Goal: Check status: Check status

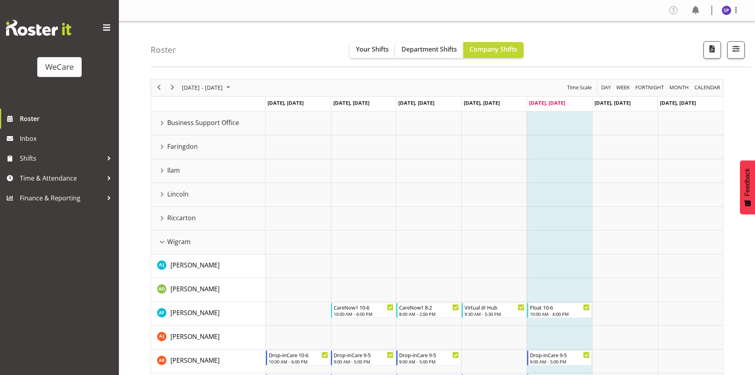
scroll to position [1201, 0]
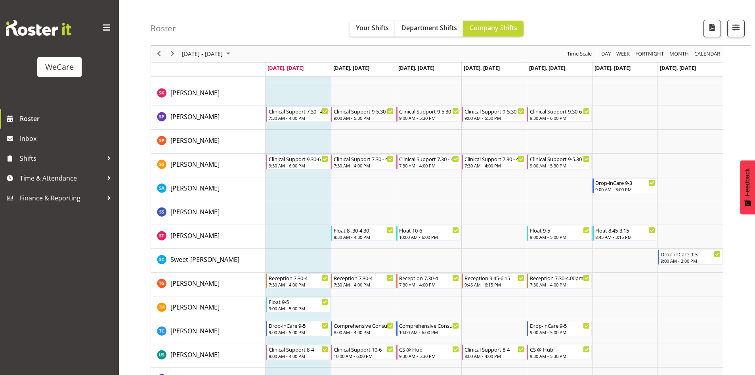
scroll to position [3080, 0]
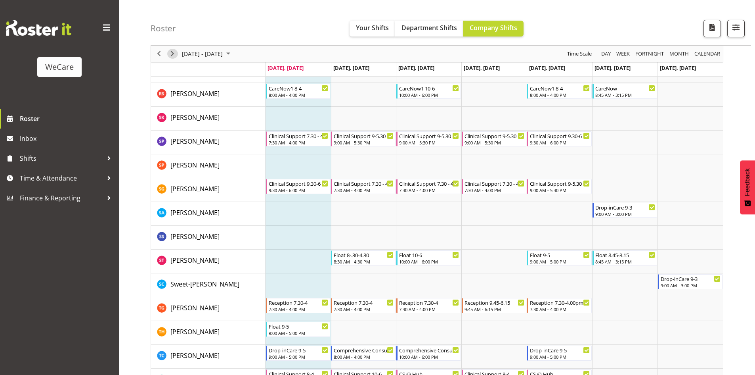
click at [174, 56] on span "Next" at bounding box center [173, 54] width 10 height 10
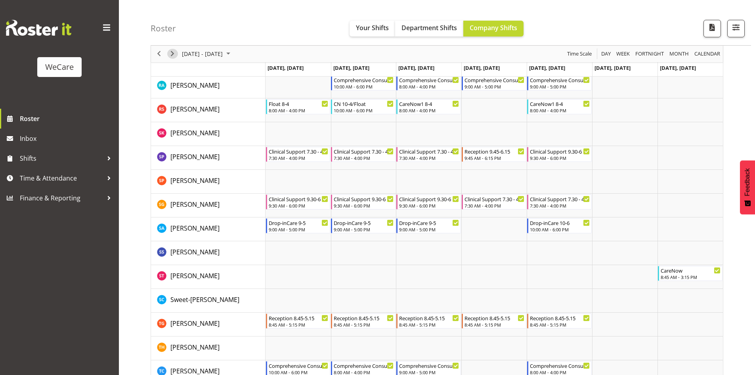
click at [170, 54] on span "Next" at bounding box center [173, 54] width 10 height 10
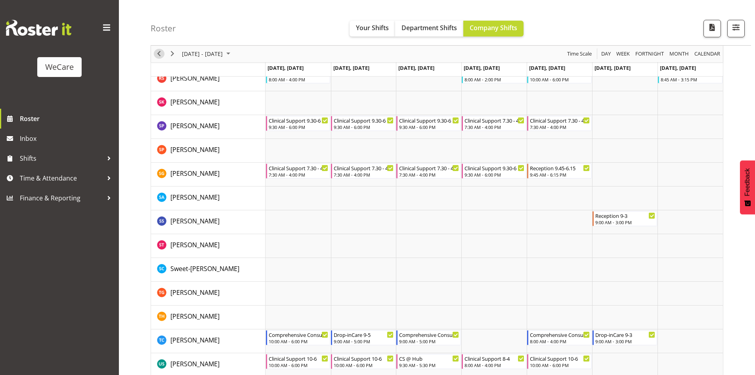
click at [161, 54] on span "Previous" at bounding box center [159, 54] width 10 height 10
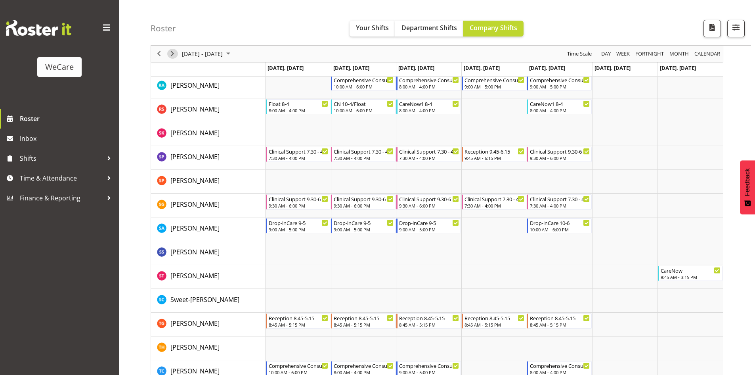
click at [170, 56] on span "Next" at bounding box center [173, 54] width 10 height 10
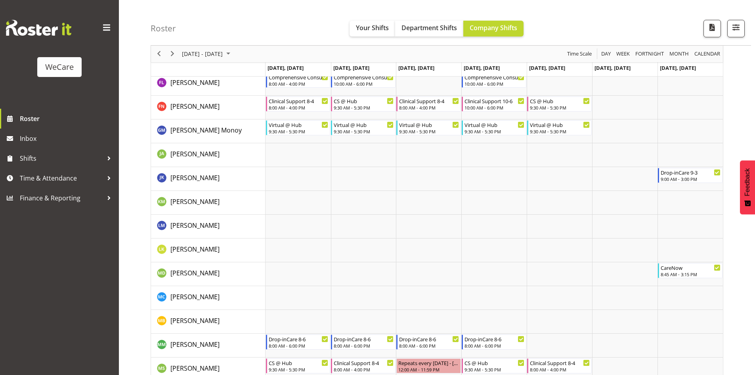
scroll to position [2589, 0]
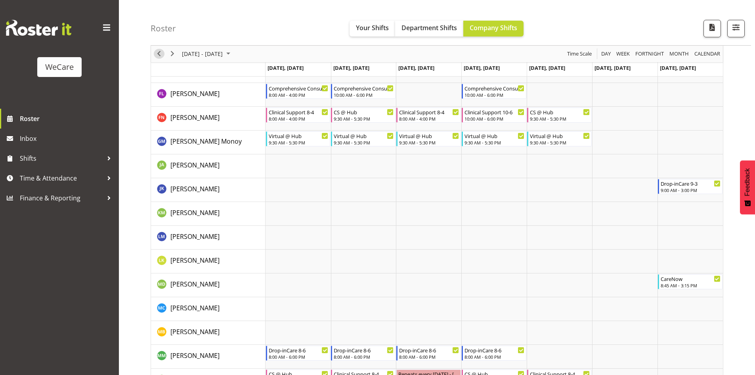
click at [161, 52] on span "Previous" at bounding box center [159, 54] width 10 height 10
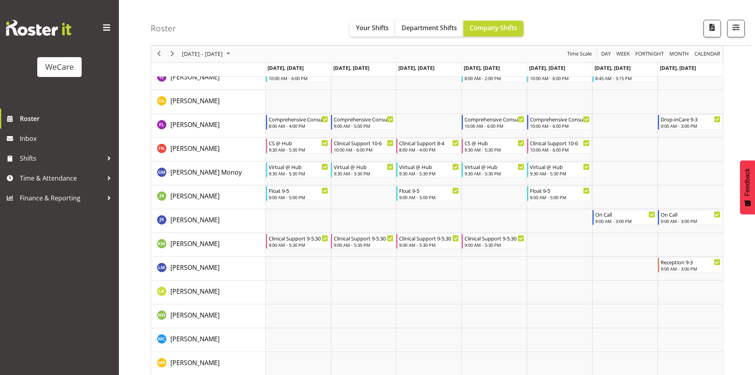
scroll to position [2635, 0]
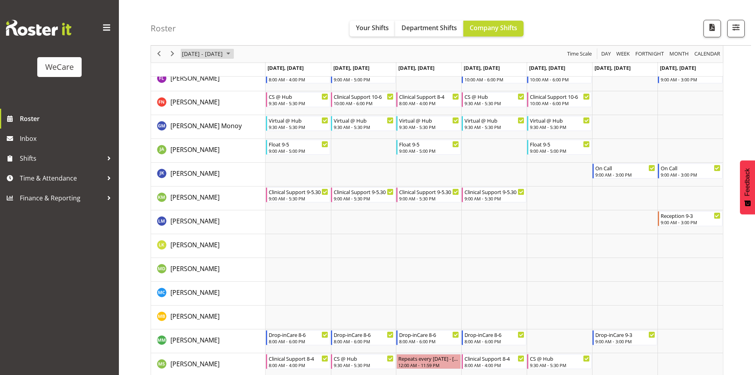
click at [233, 54] on span "September 2025" at bounding box center [229, 54] width 10 height 10
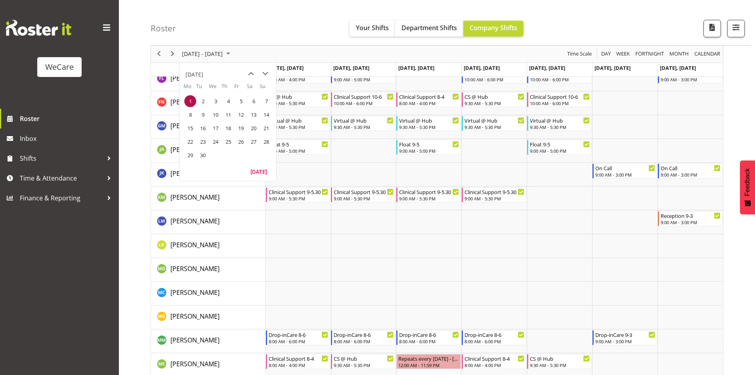
click at [0, 0] on div "Timeline Week of September 1, 2025" at bounding box center [0, 0] width 0 height 0
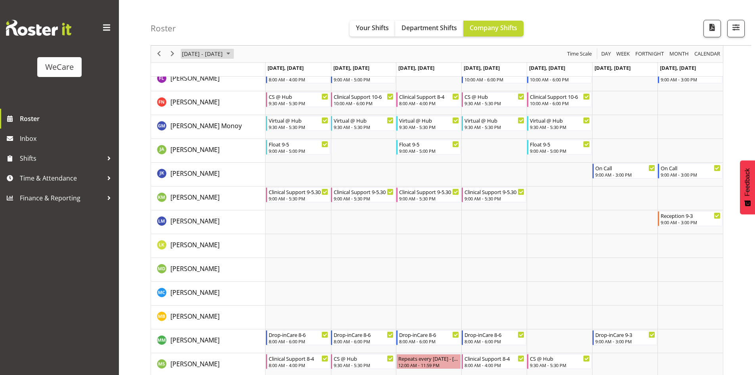
click at [224, 55] on span "September 01 - 07, 2025" at bounding box center [202, 54] width 42 height 10
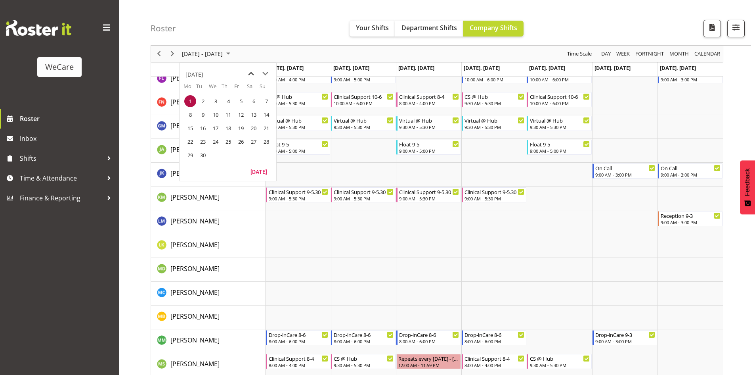
click at [253, 75] on span "previous month" at bounding box center [251, 74] width 14 height 14
drag, startPoint x: 192, startPoint y: 153, endPoint x: 314, endPoint y: 263, distance: 163.6
click at [192, 153] on span "25" at bounding box center [190, 155] width 12 height 12
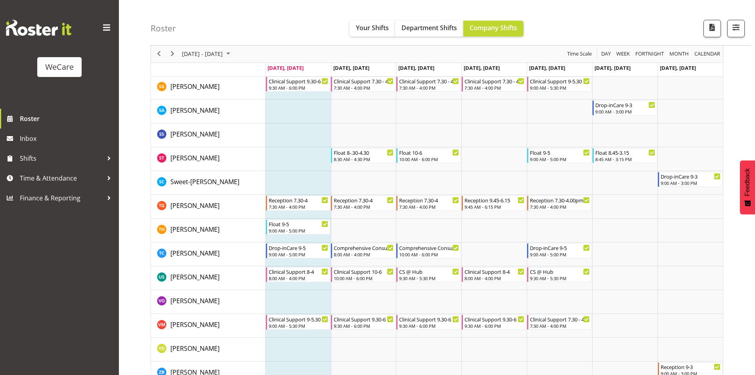
scroll to position [3199, 0]
